Goal: Check status: Check status

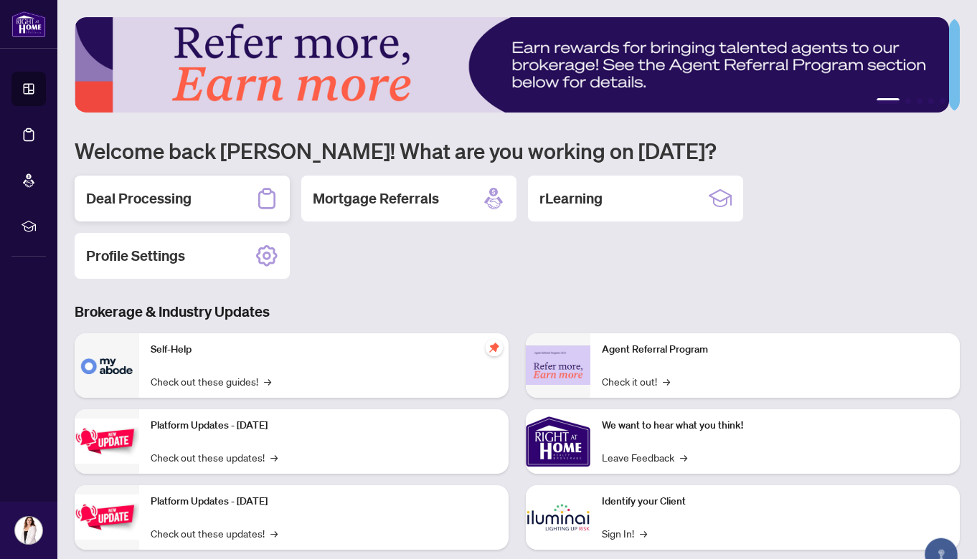
click at [122, 198] on h2 "Deal Processing" at bounding box center [138, 199] width 105 height 20
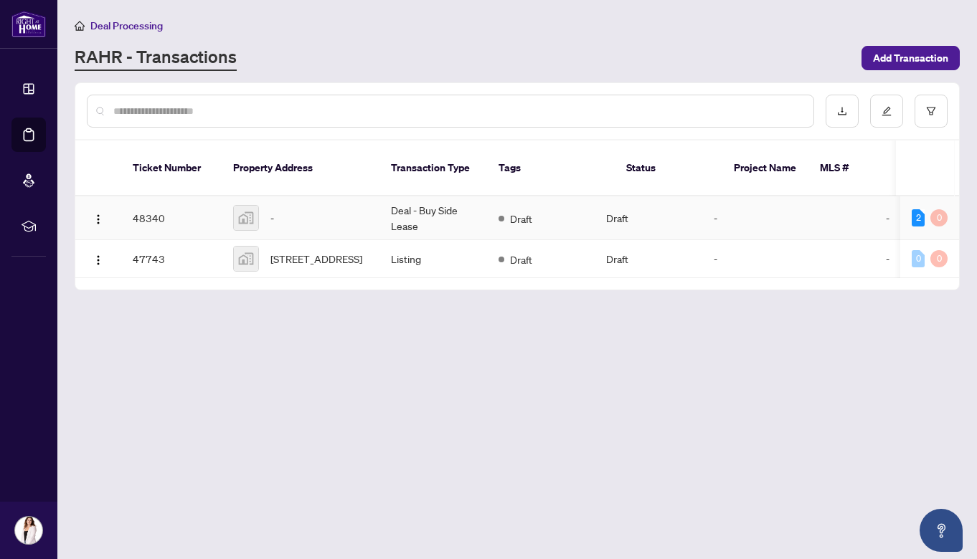
click at [346, 205] on div "-" at bounding box center [300, 218] width 135 height 26
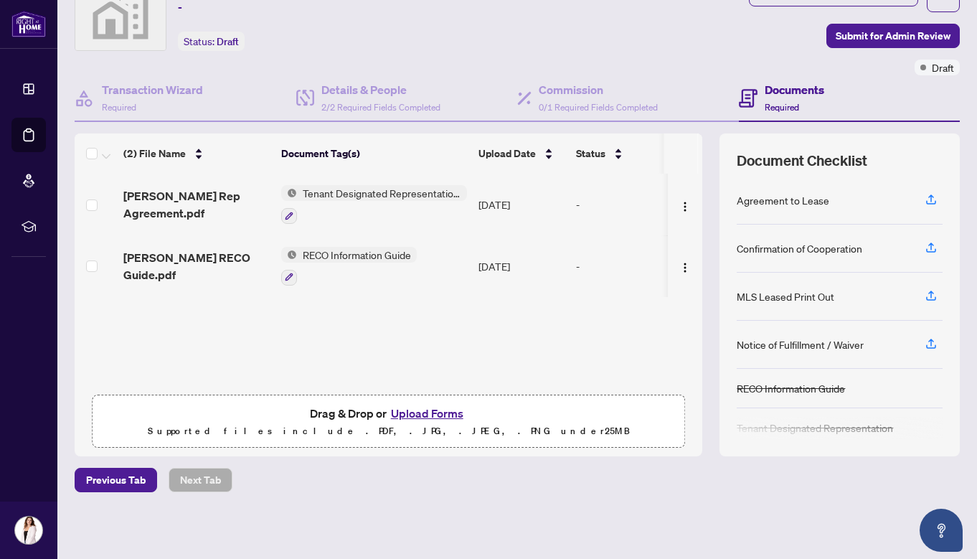
click at [769, 195] on div "Agreement to Lease" at bounding box center [782, 200] width 93 height 16
click at [771, 202] on div "Agreement to Lease" at bounding box center [782, 200] width 93 height 16
click at [924, 199] on icon "button" at bounding box center [930, 199] width 13 height 13
